Goal: Information Seeking & Learning: Learn about a topic

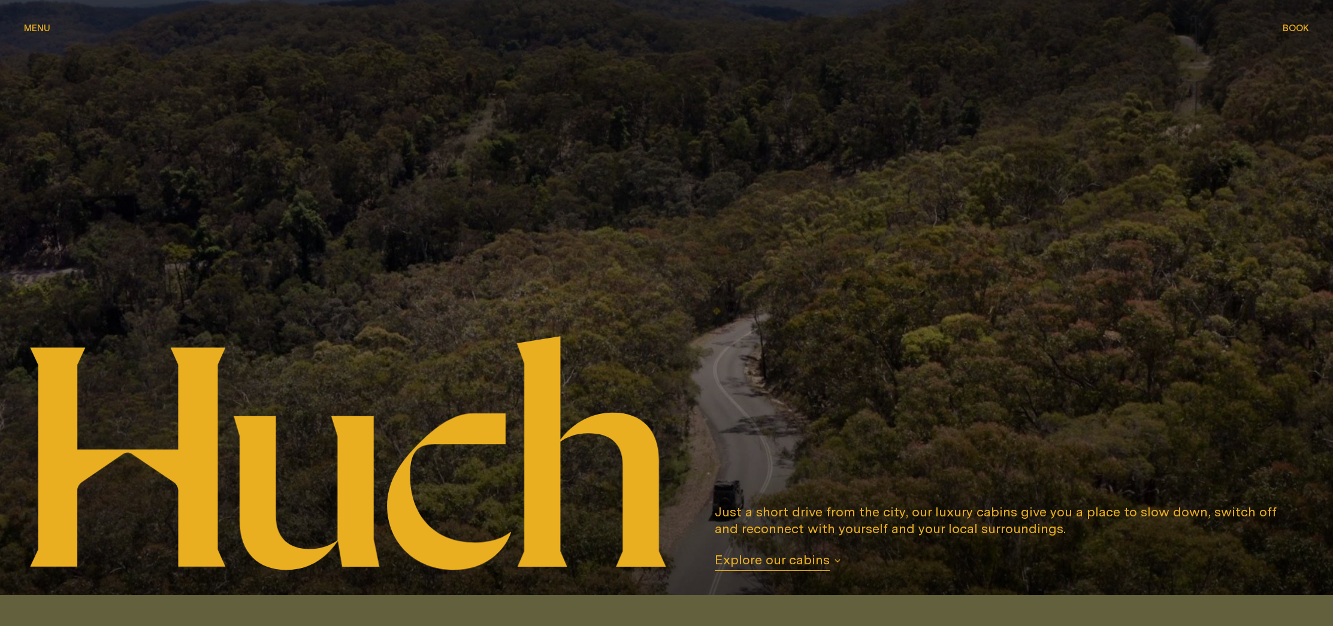
click at [39, 33] on button "Menu Menu" at bounding box center [37, 29] width 26 height 14
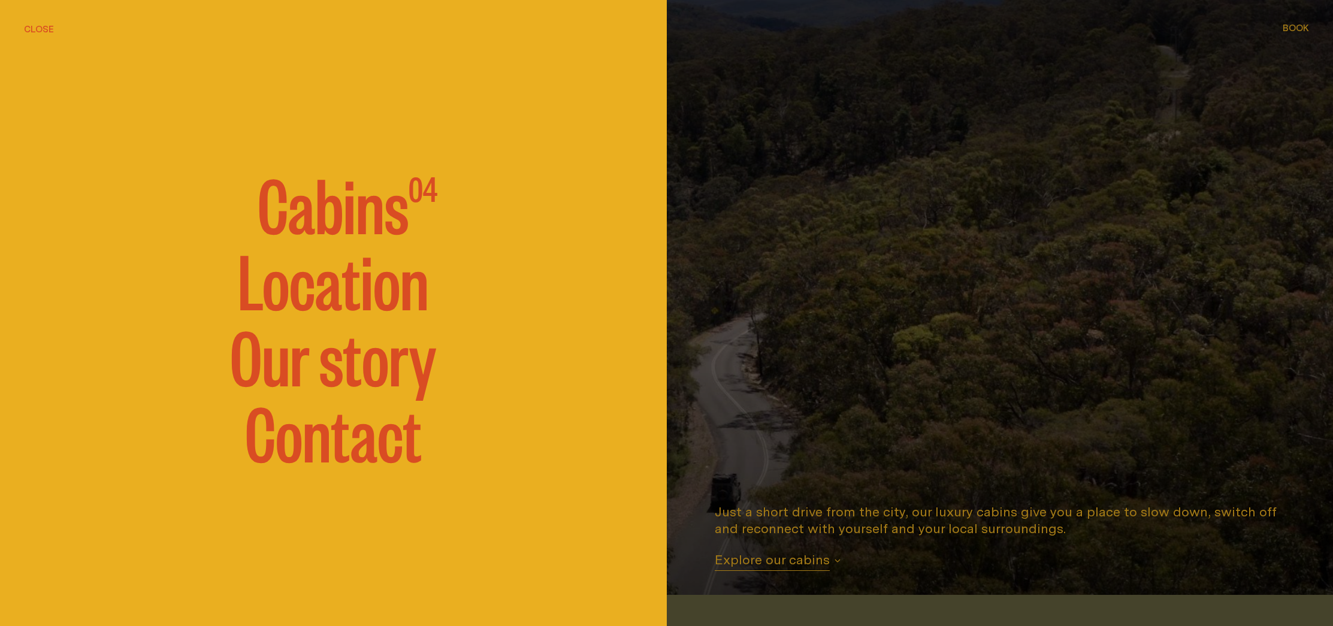
click at [43, 31] on button "Close" at bounding box center [39, 29] width 30 height 14
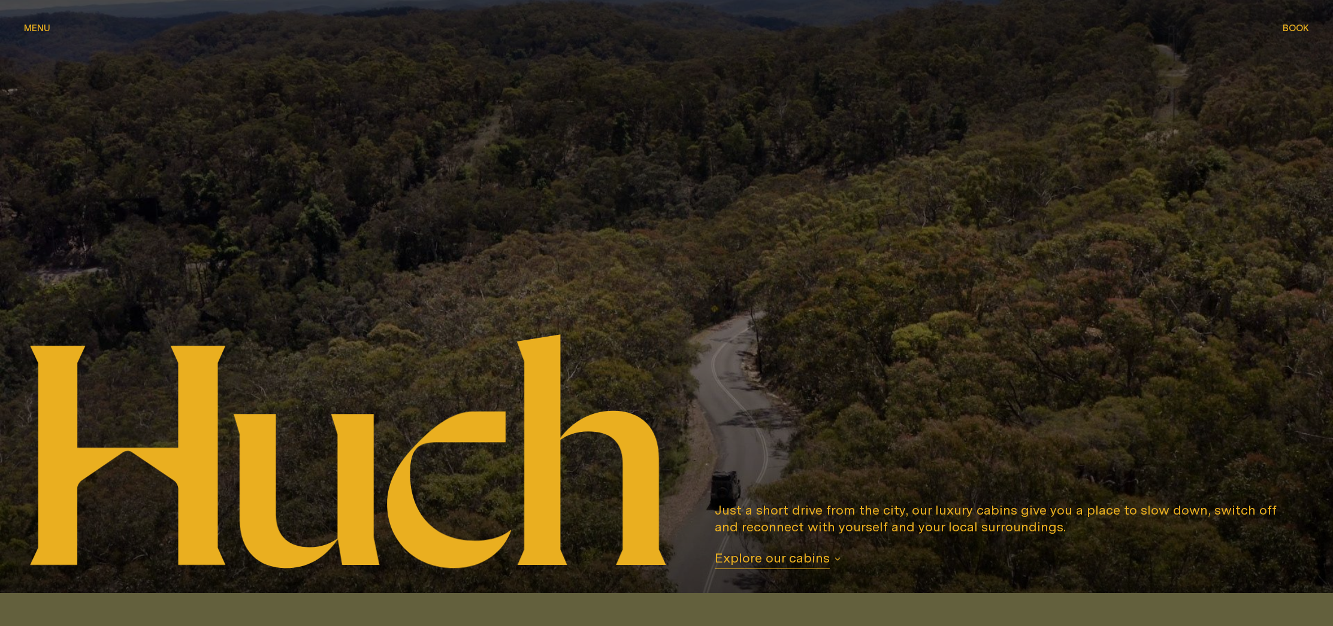
scroll to position [2, 0]
click at [44, 27] on div "Menu Menu" at bounding box center [37, 27] width 26 height 9
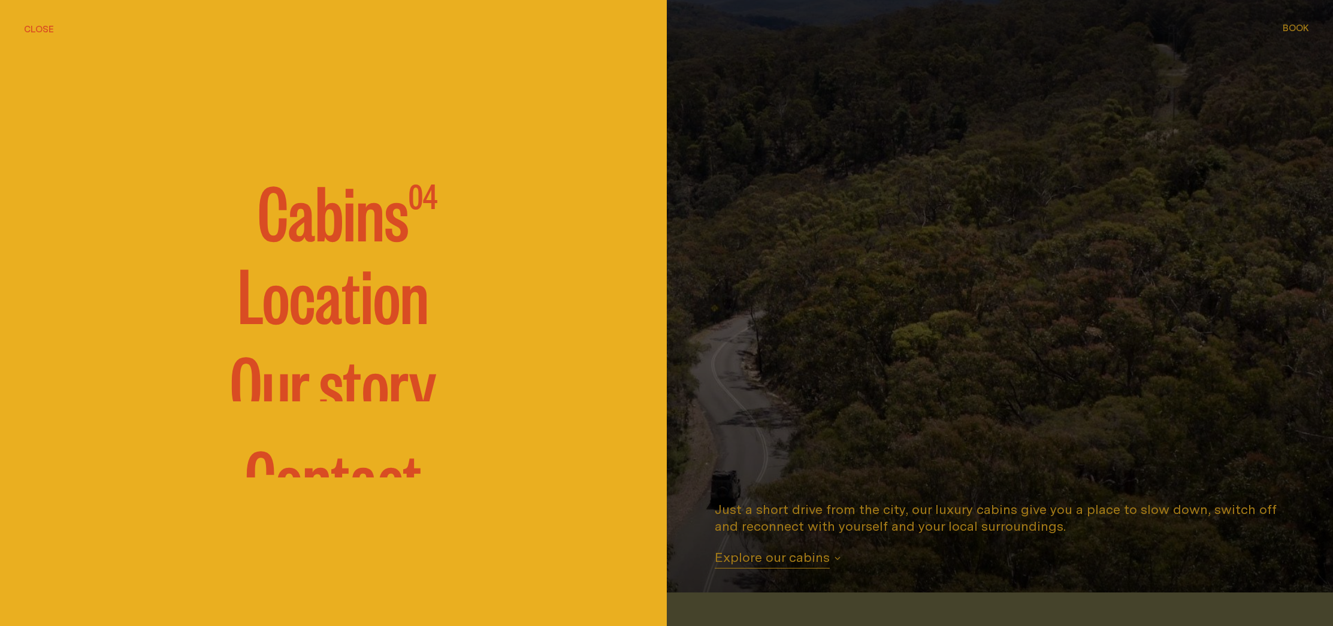
click at [330, 230] on span "Cabins" at bounding box center [333, 210] width 151 height 72
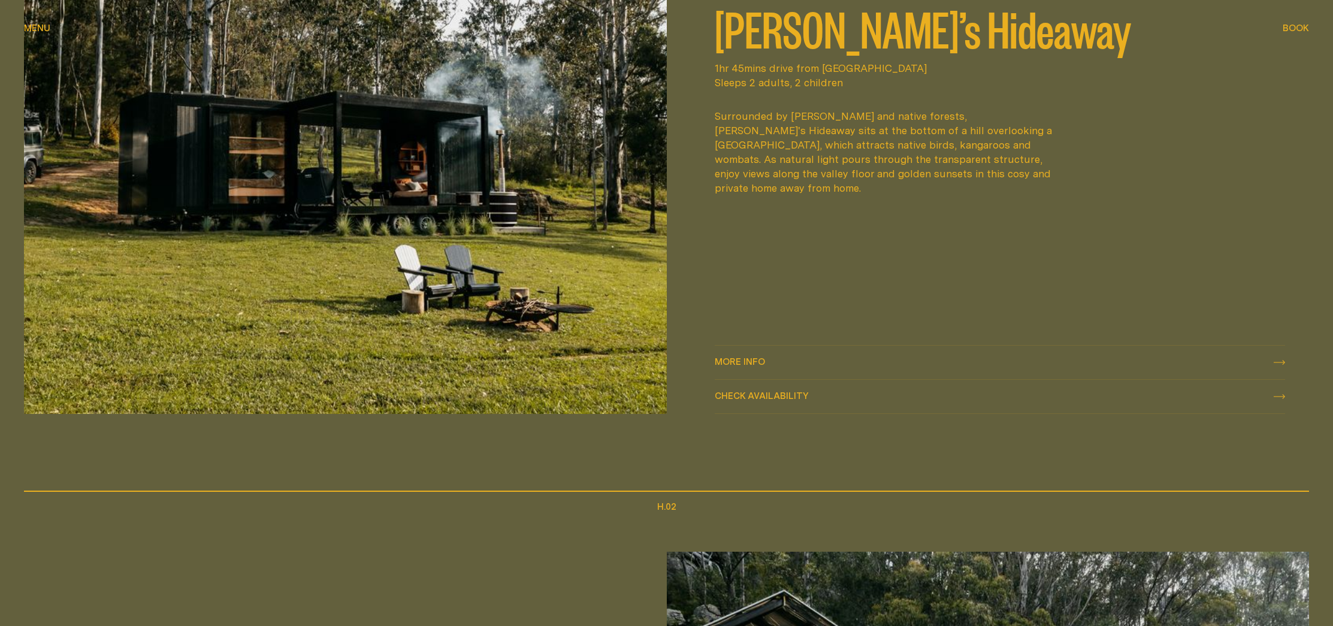
scroll to position [911, 0]
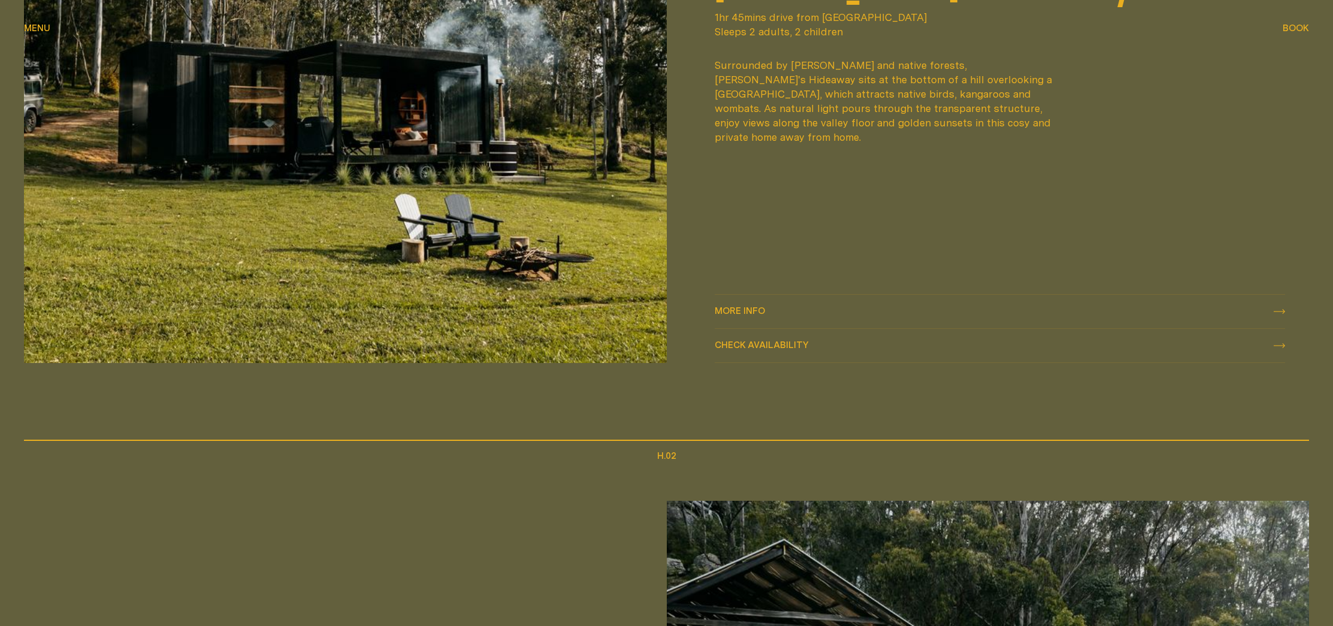
click at [770, 309] on div "More info More info" at bounding box center [1000, 311] width 571 height 14
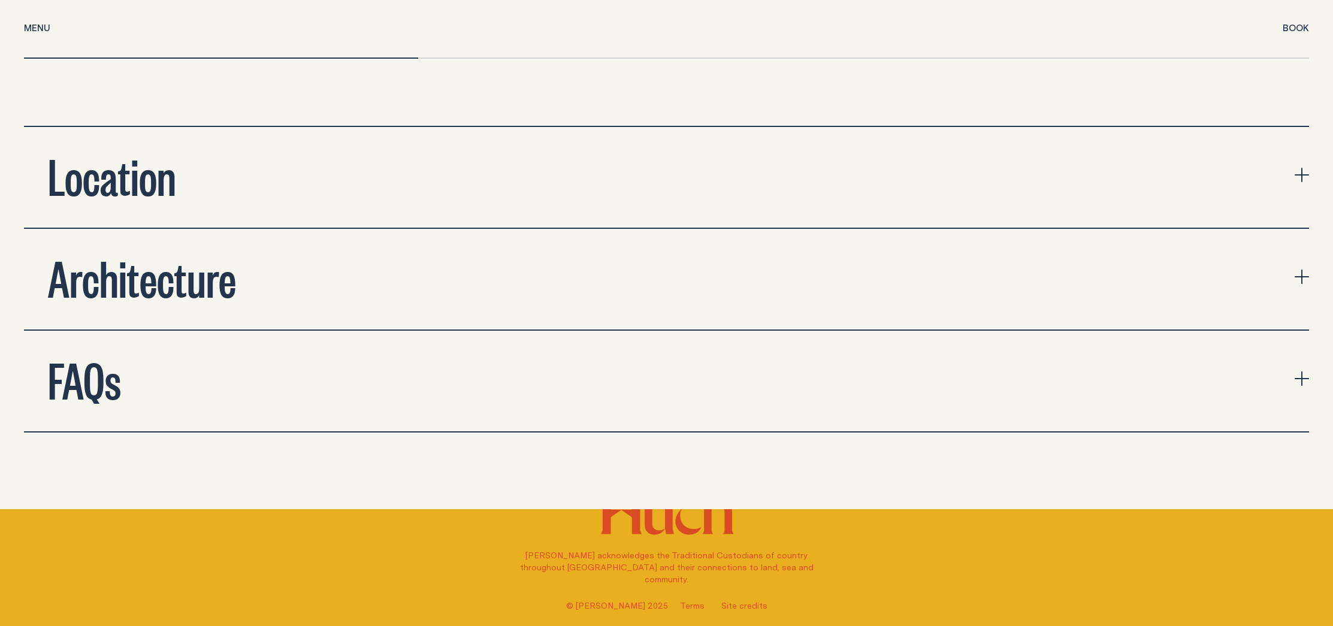
scroll to position [4485, 0]
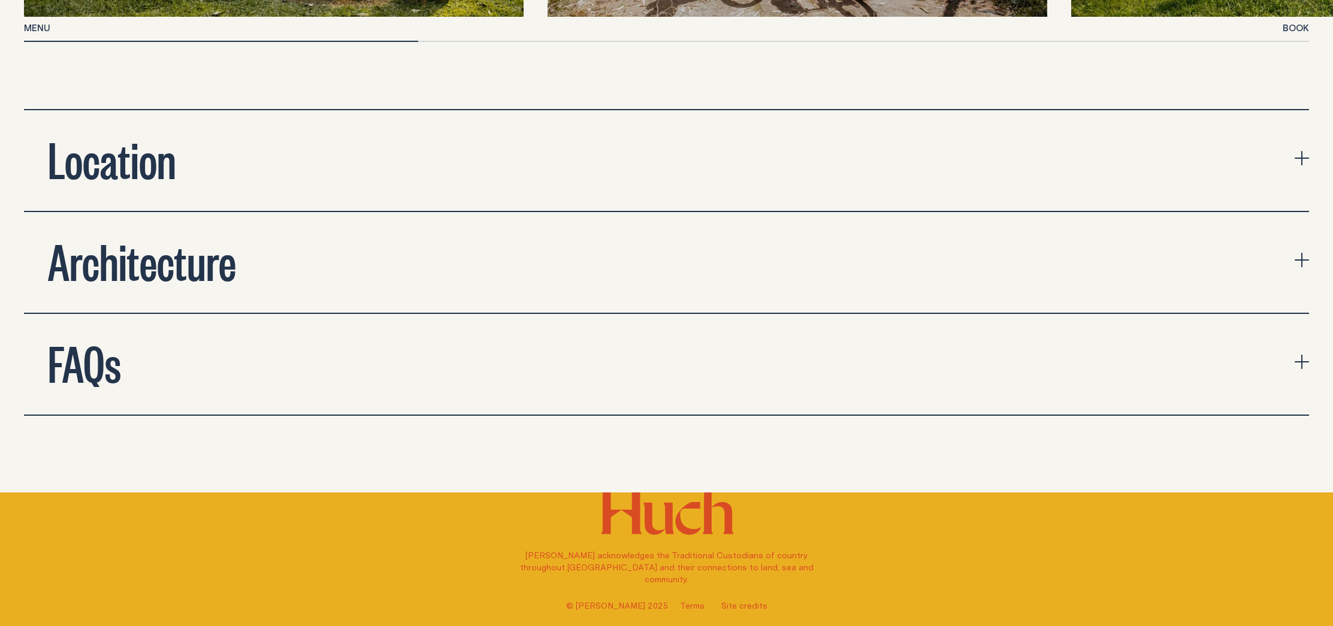
click at [787, 147] on button "Location" at bounding box center [667, 160] width 1286 height 101
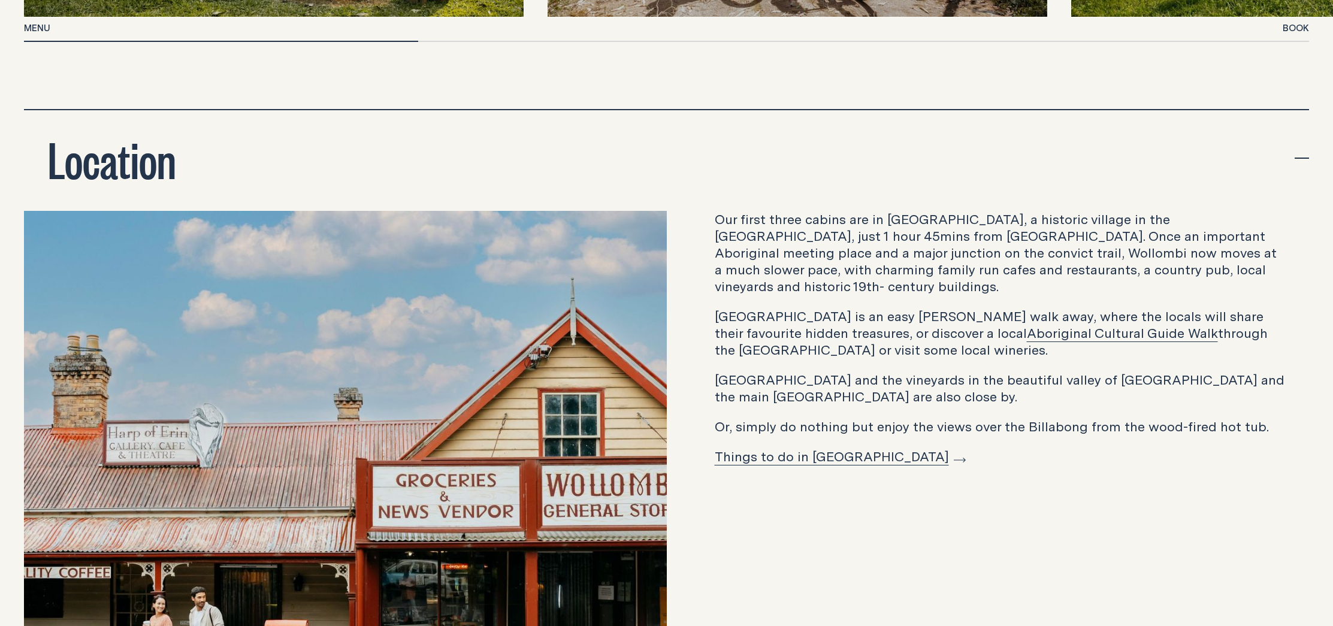
click at [787, 147] on button "Location" at bounding box center [667, 160] width 1286 height 101
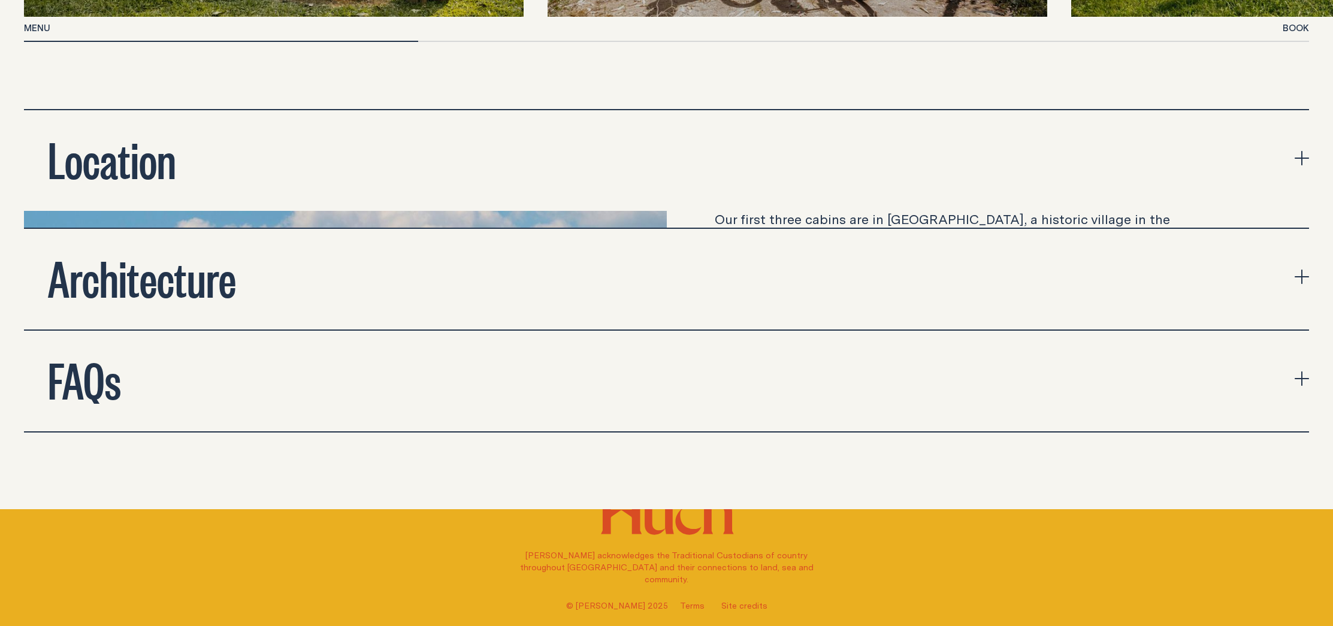
click at [768, 233] on button "Architecture" at bounding box center [667, 279] width 1286 height 101
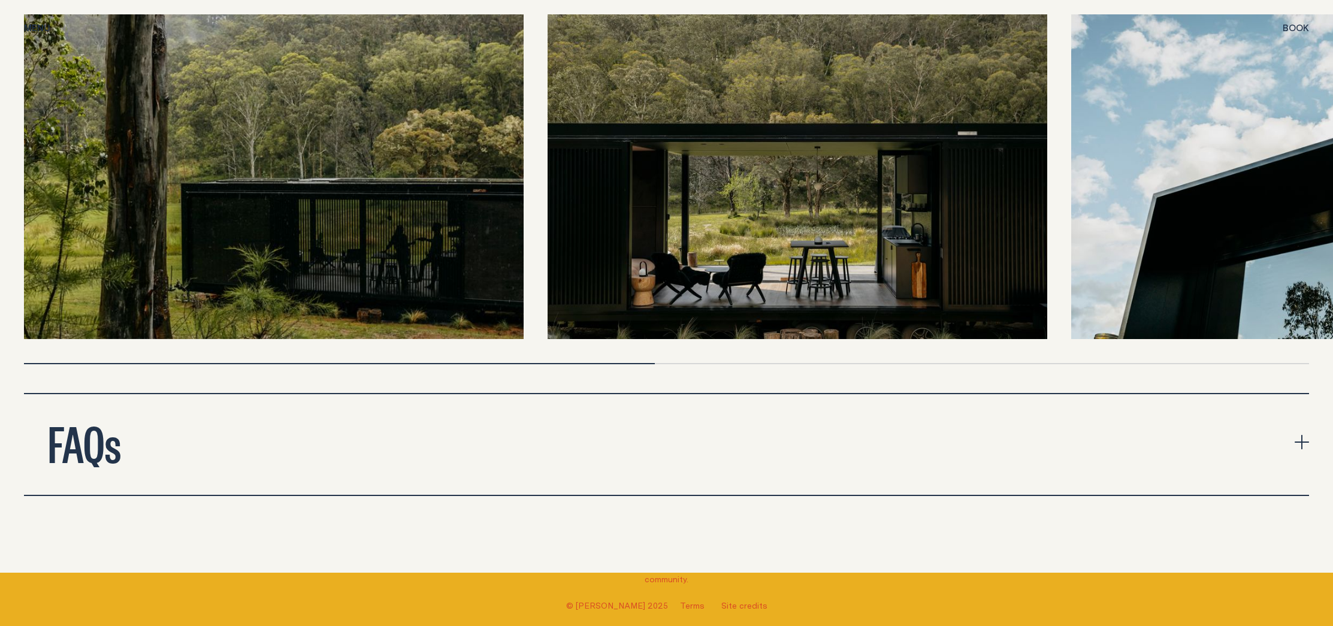
click at [716, 420] on button "FAQs" at bounding box center [667, 444] width 1286 height 101
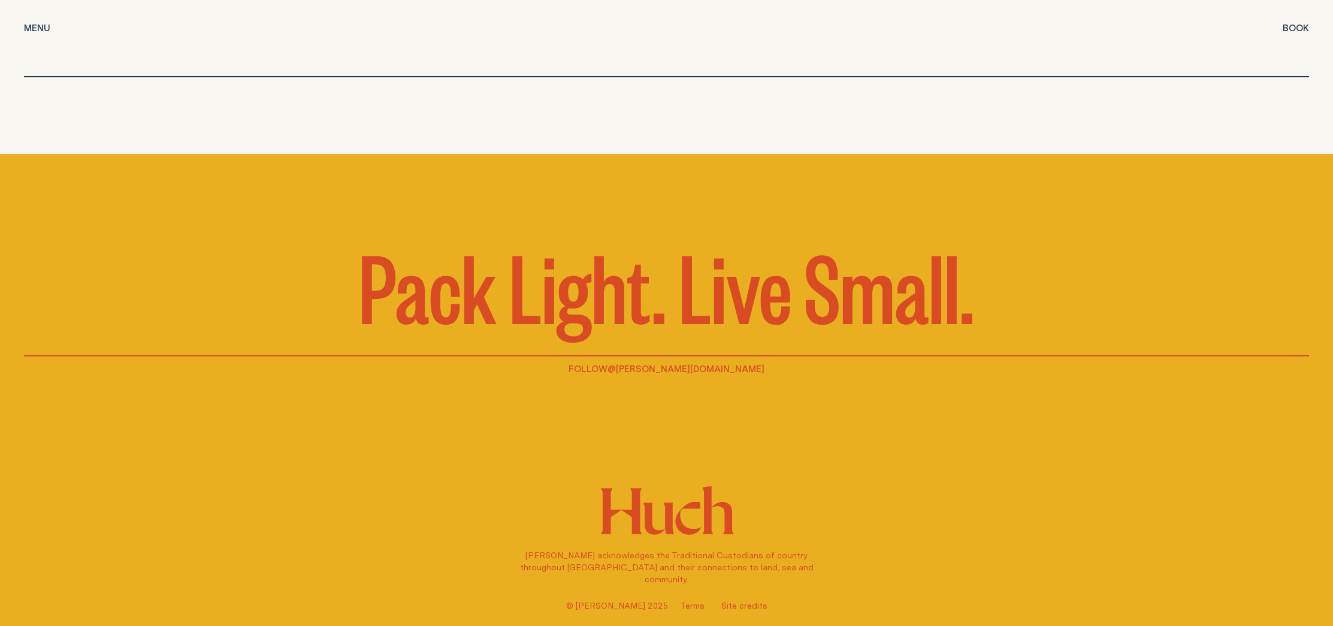
scroll to position [7322, 0]
